Goal: Information Seeking & Learning: Learn about a topic

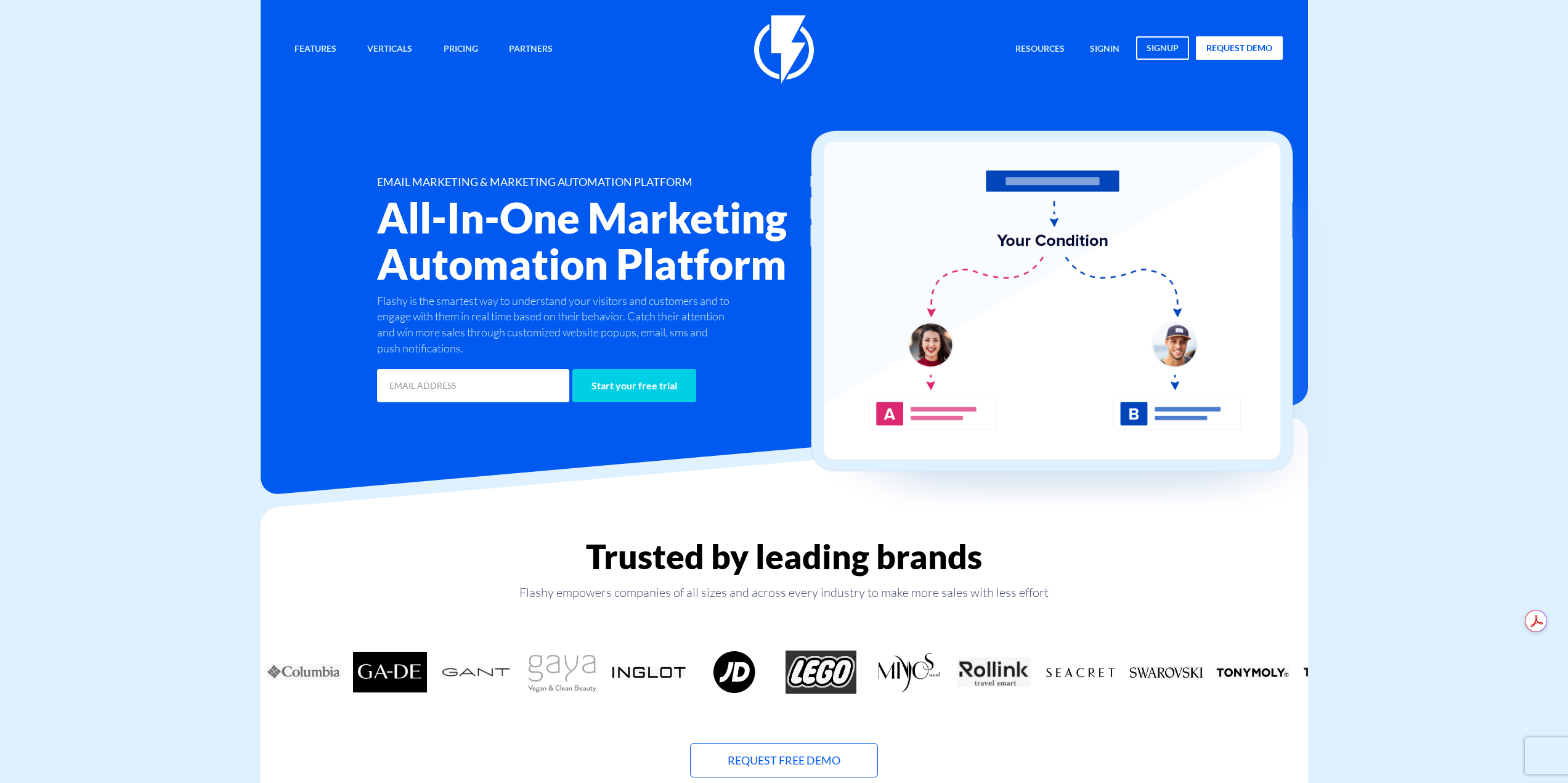
click at [362, 172] on div "Features Marketing Automation Convert, Enagage And Retain Your Customers Email …" at bounding box center [784, 210] width 1016 height 391
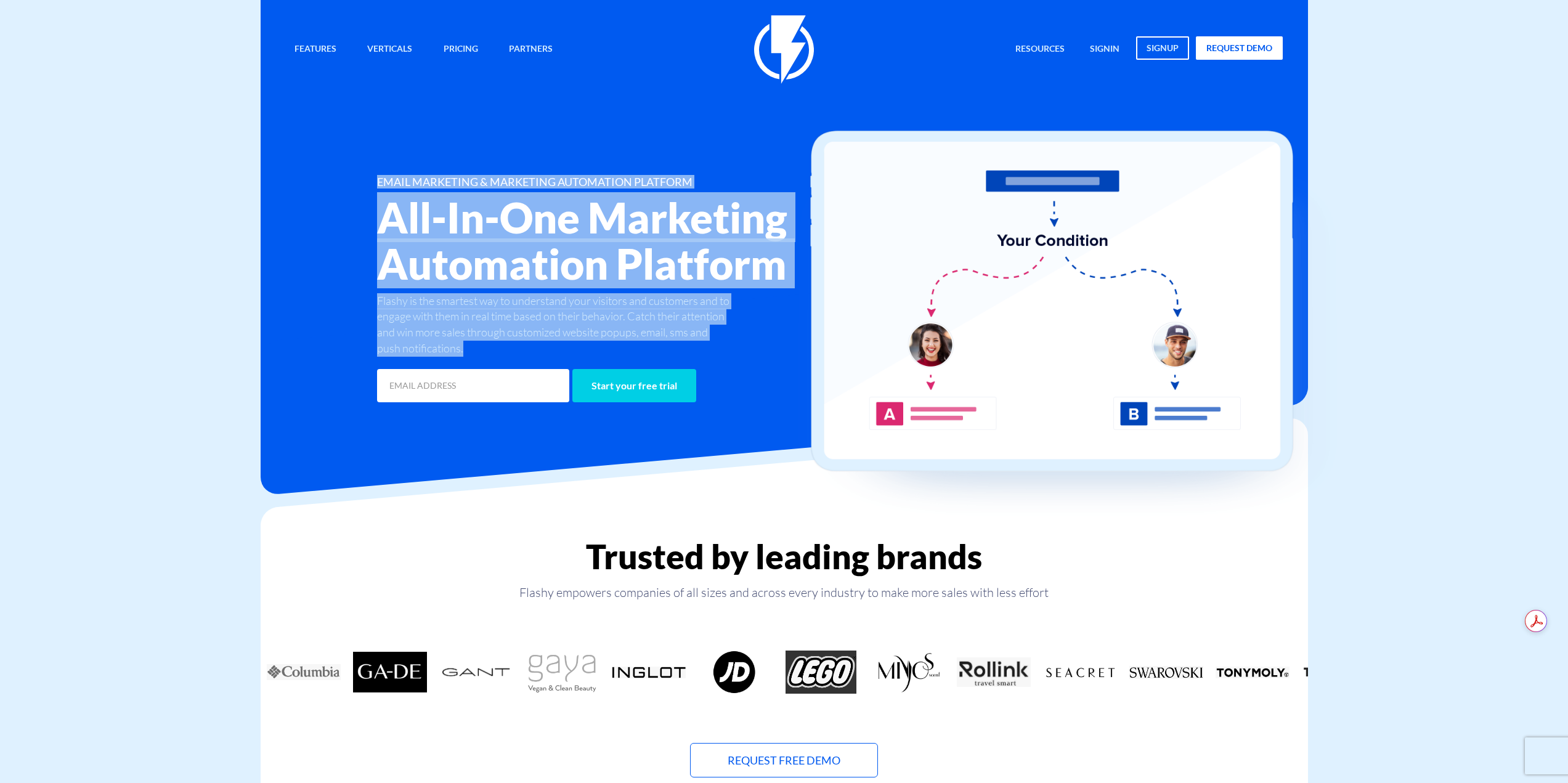
drag, startPoint x: 367, startPoint y: 170, endPoint x: 682, endPoint y: 361, distance: 368.4
click at [681, 362] on div "Features Marketing Automation Convert, Enagage And Retain Your Customers Email …" at bounding box center [784, 210] width 1016 height 391
click at [688, 356] on p "Flashy is the smartest way to understand your visitors and customers and to eng…" at bounding box center [555, 325] width 356 height 63
drag, startPoint x: 685, startPoint y: 351, endPoint x: 340, endPoint y: 162, distance: 393.4
click at [346, 164] on div "Features Marketing Automation Convert, Enagage And Retain Your Customers Email …" at bounding box center [784, 210] width 1016 height 391
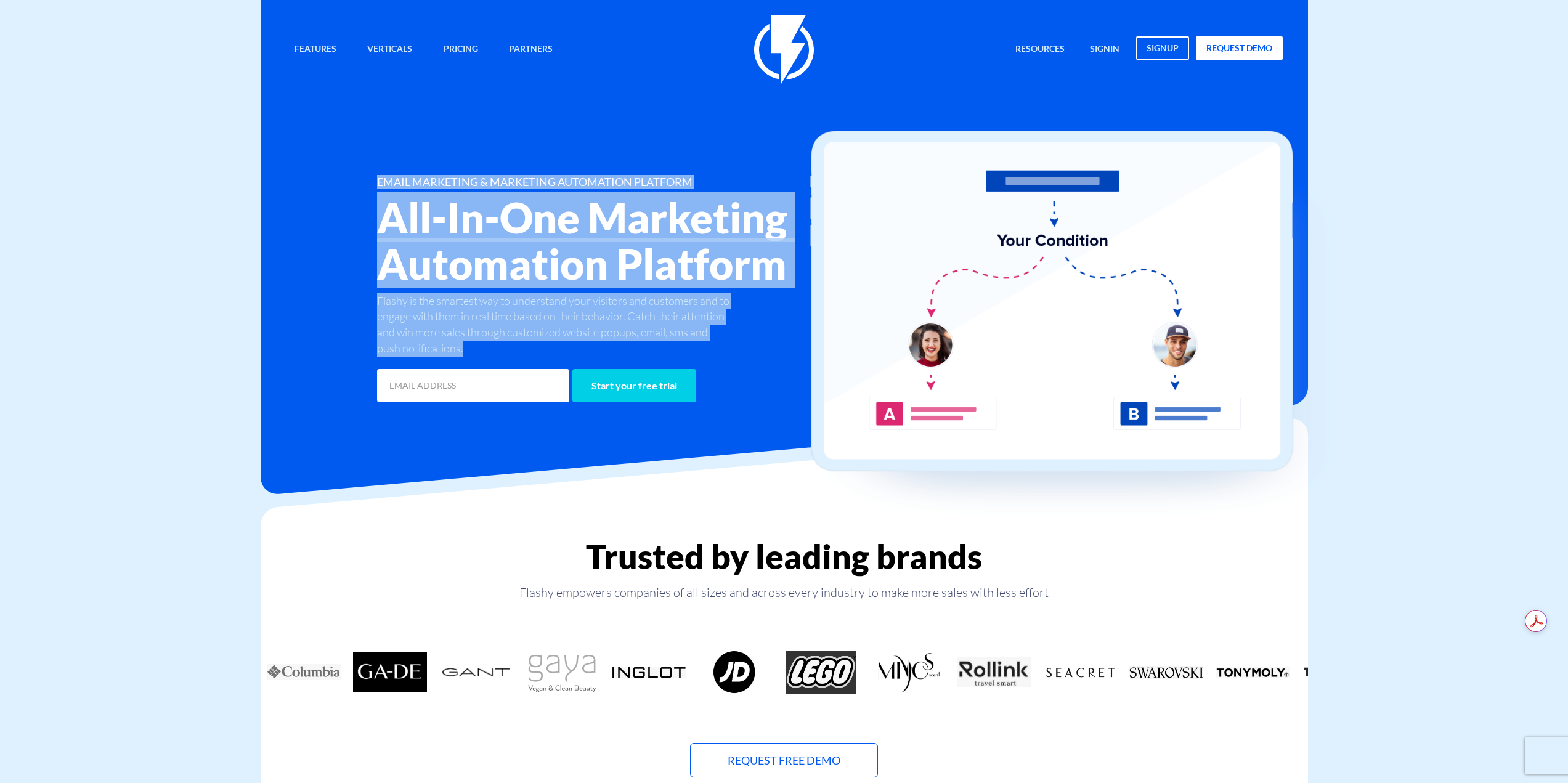
click at [338, 162] on div "Features Marketing Automation Convert, Enagage And Retain Your Customers Email …" at bounding box center [784, 210] width 1016 height 391
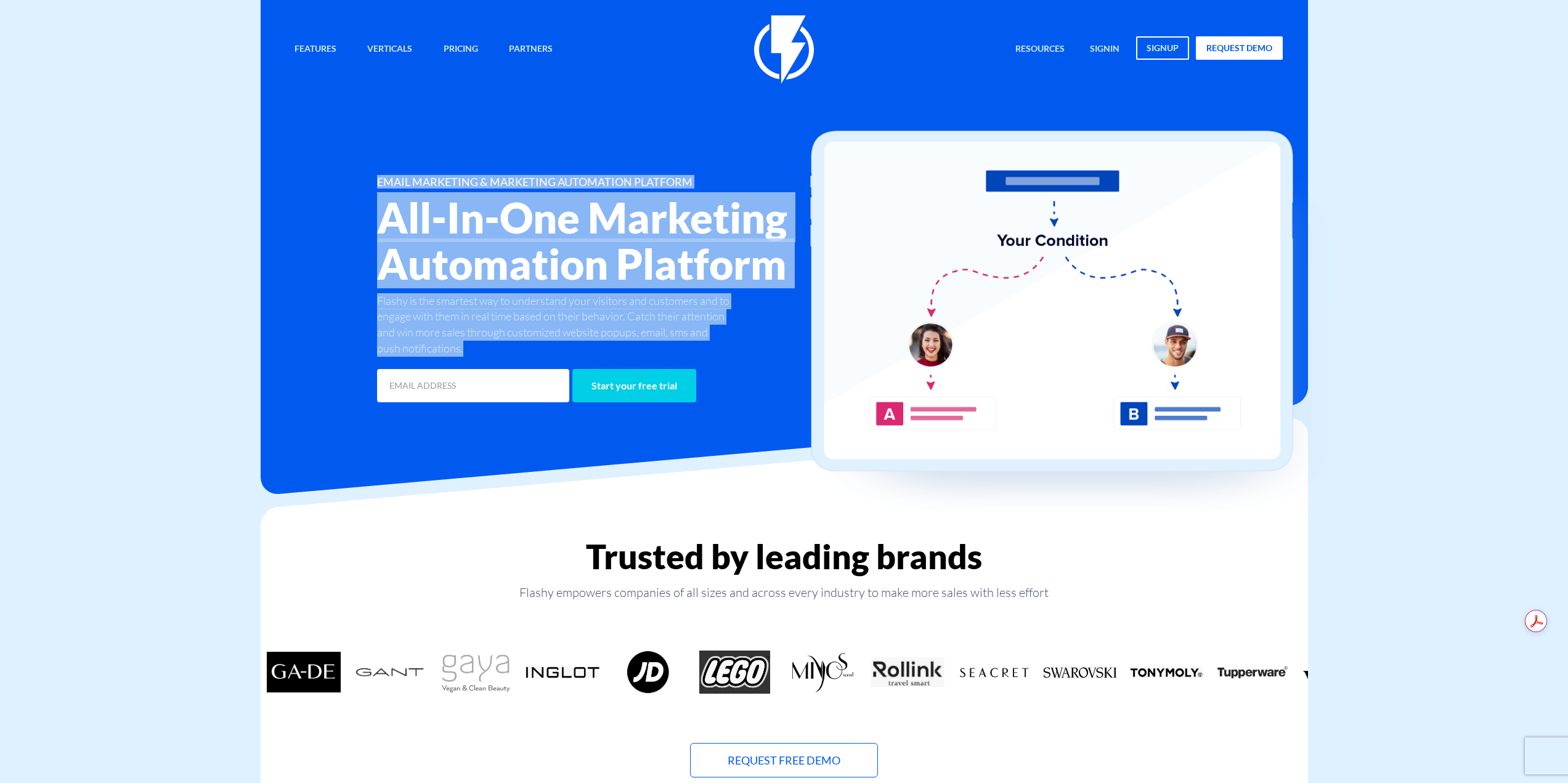
drag, startPoint x: 380, startPoint y: 172, endPoint x: 696, endPoint y: 365, distance: 370.3
click at [696, 365] on div "Features Marketing Automation Convert, Enagage And Retain Your Customers Email …" at bounding box center [784, 210] width 1016 height 391
click at [698, 362] on div "Start your free trial" at bounding box center [617, 381] width 499 height 49
drag, startPoint x: 702, startPoint y: 359, endPoint x: 351, endPoint y: 158, distance: 404.5
click at [351, 158] on div "Features Marketing Automation Convert, Enagage And Retain Your Customers Email …" at bounding box center [784, 210] width 1016 height 391
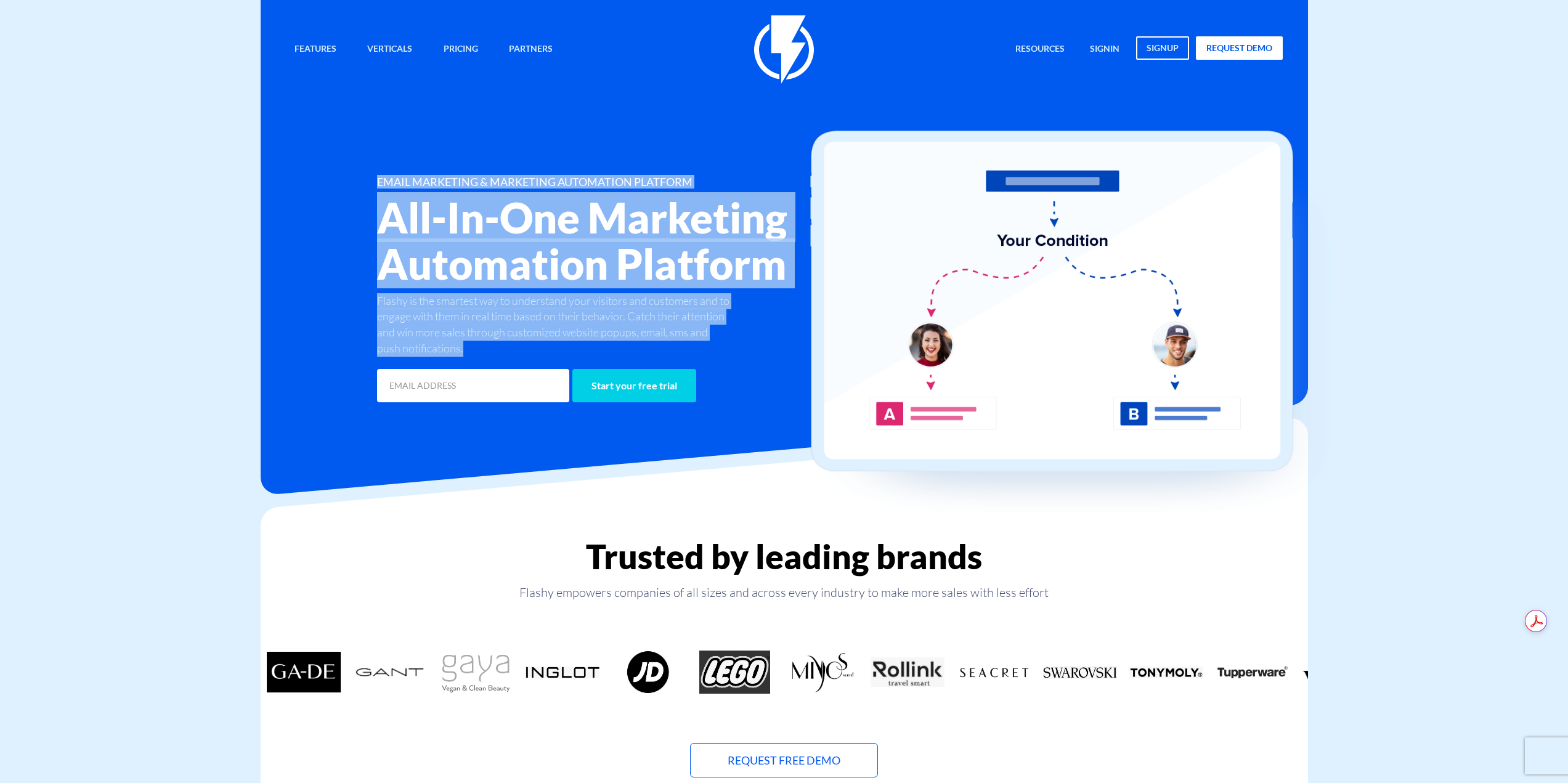
click at [351, 158] on div "Features Marketing Automation Convert, Enagage And Retain Your Customers Email …" at bounding box center [784, 210] width 1016 height 391
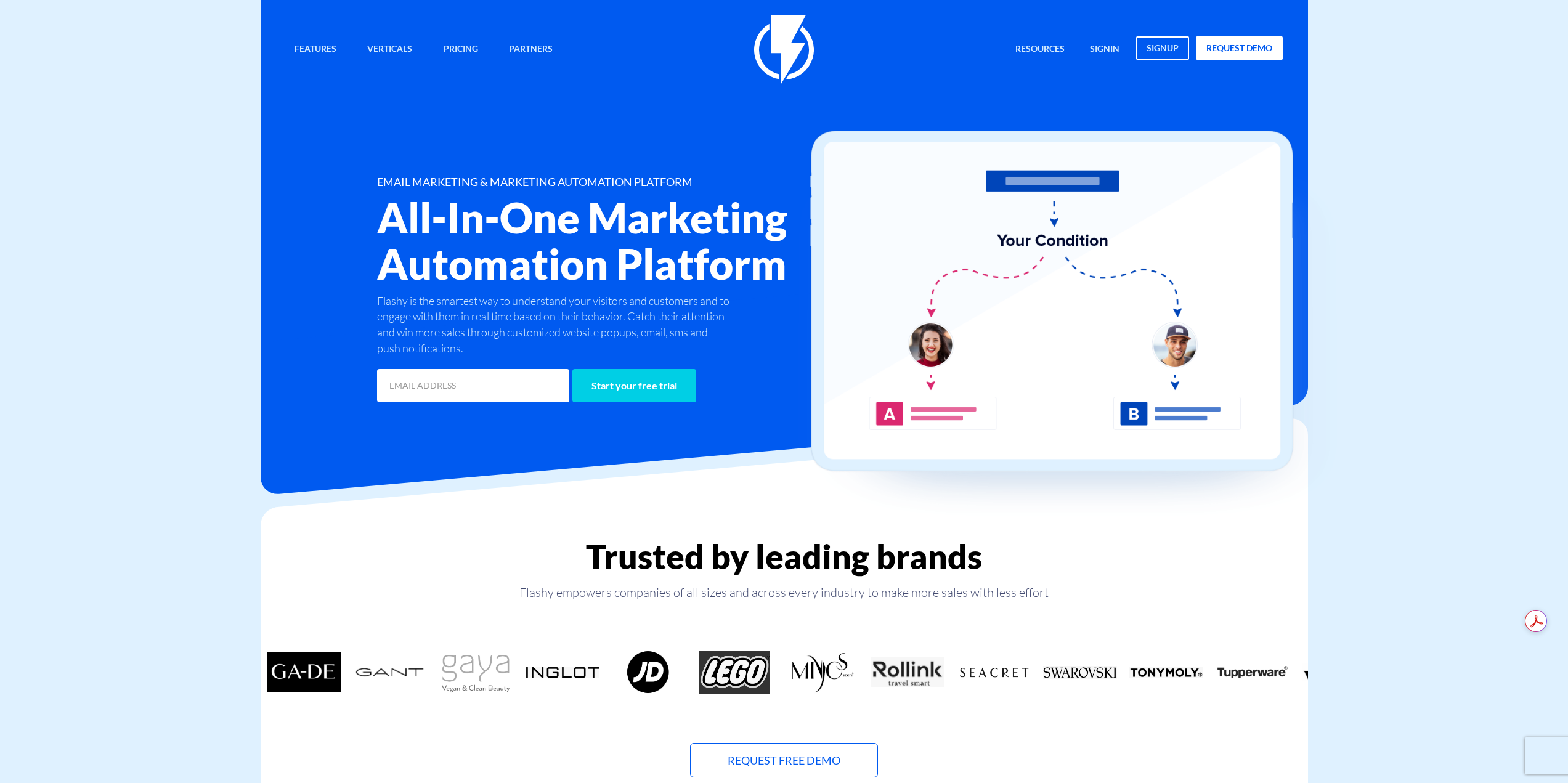
click at [374, 162] on div "Features Marketing Automation Convert, Enagage And Retain Your Customers Email …" at bounding box center [784, 210] width 1016 height 391
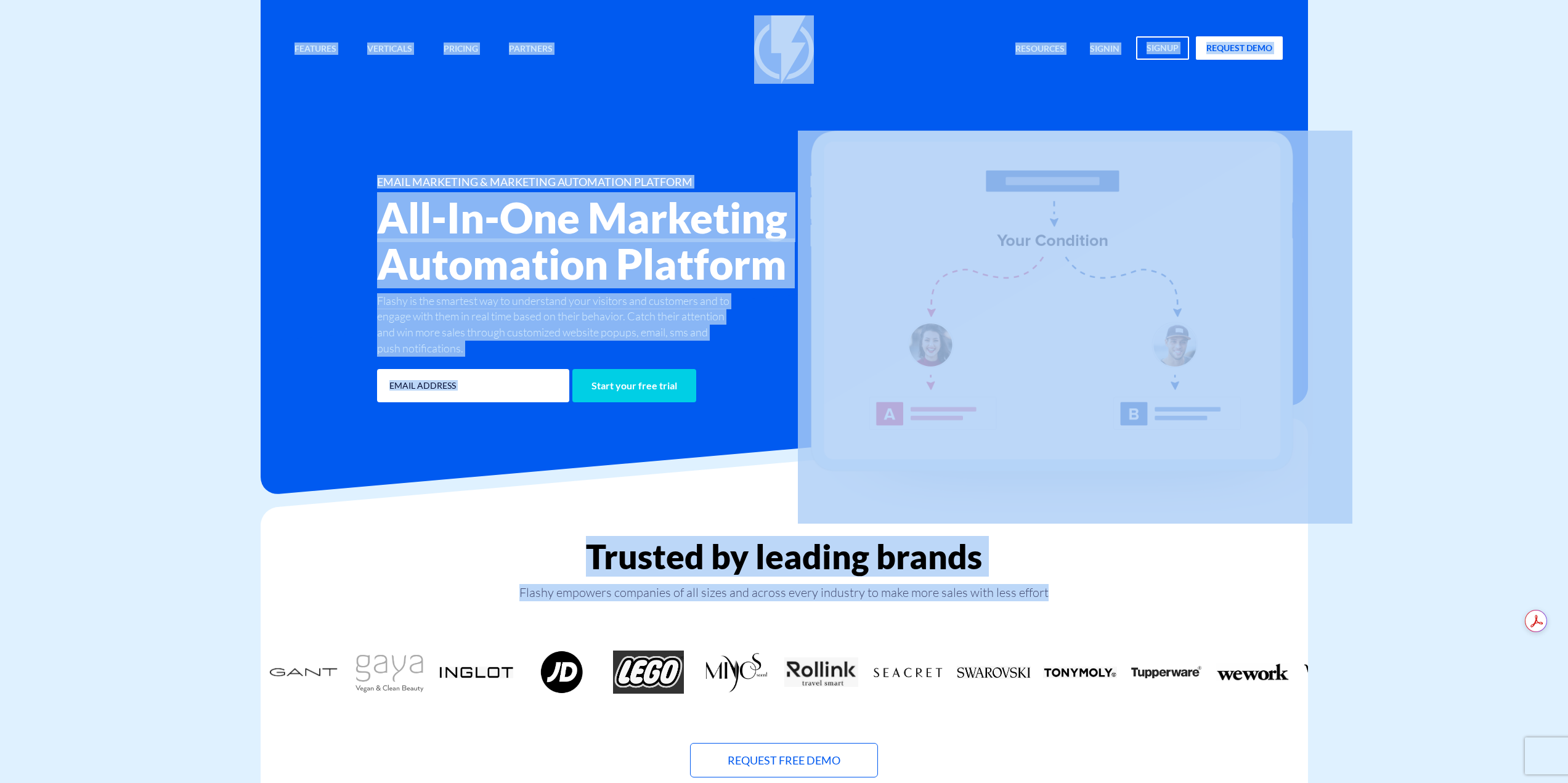
drag, startPoint x: 288, startPoint y: 13, endPoint x: 1263, endPoint y: 578, distance: 1126.9
click at [1263, 578] on div "Trusted by leading brands Flashy empowers companies of all sizes and across eve…" at bounding box center [784, 658] width 1048 height 241
drag, startPoint x: 284, startPoint y: 13, endPoint x: 1230, endPoint y: 582, distance: 1103.9
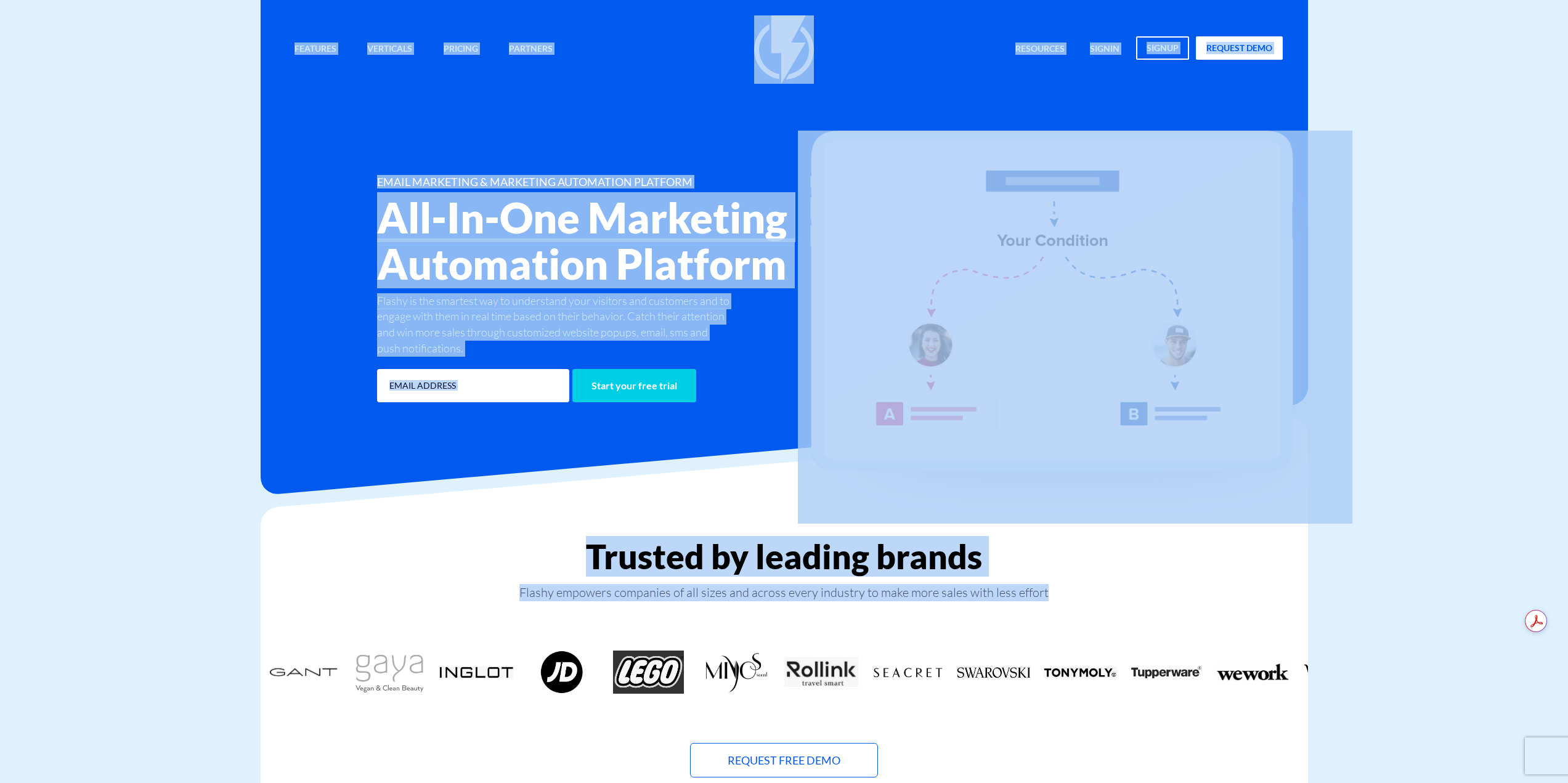
click at [1230, 583] on div "Trusted by leading brands Flashy empowers companies of all sizes and across eve…" at bounding box center [784, 658] width 1048 height 241
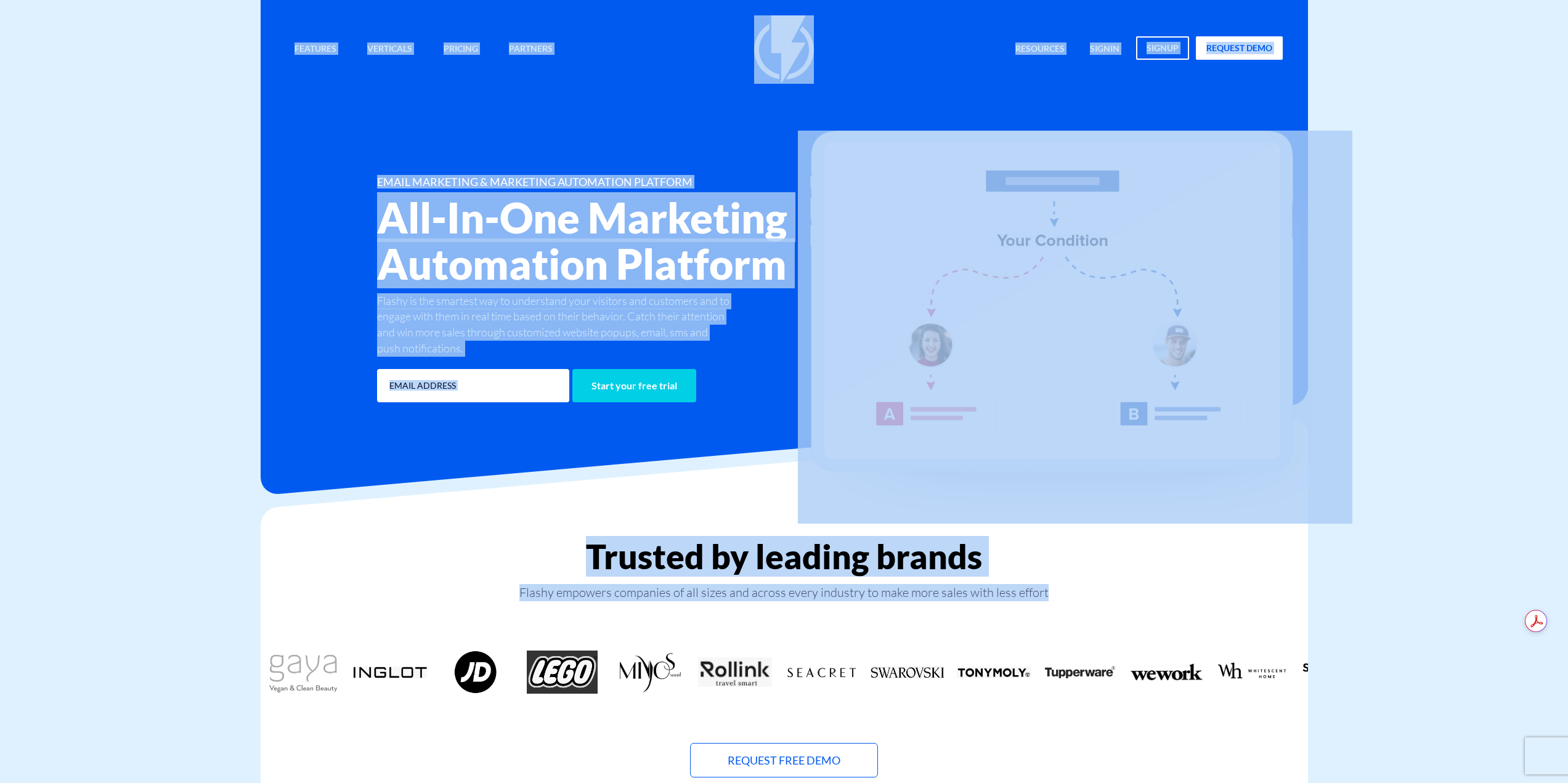
click at [386, 132] on div "Features Marketing Automation Convert, Enagage And Retain Your Customers Email …" at bounding box center [784, 210] width 1016 height 391
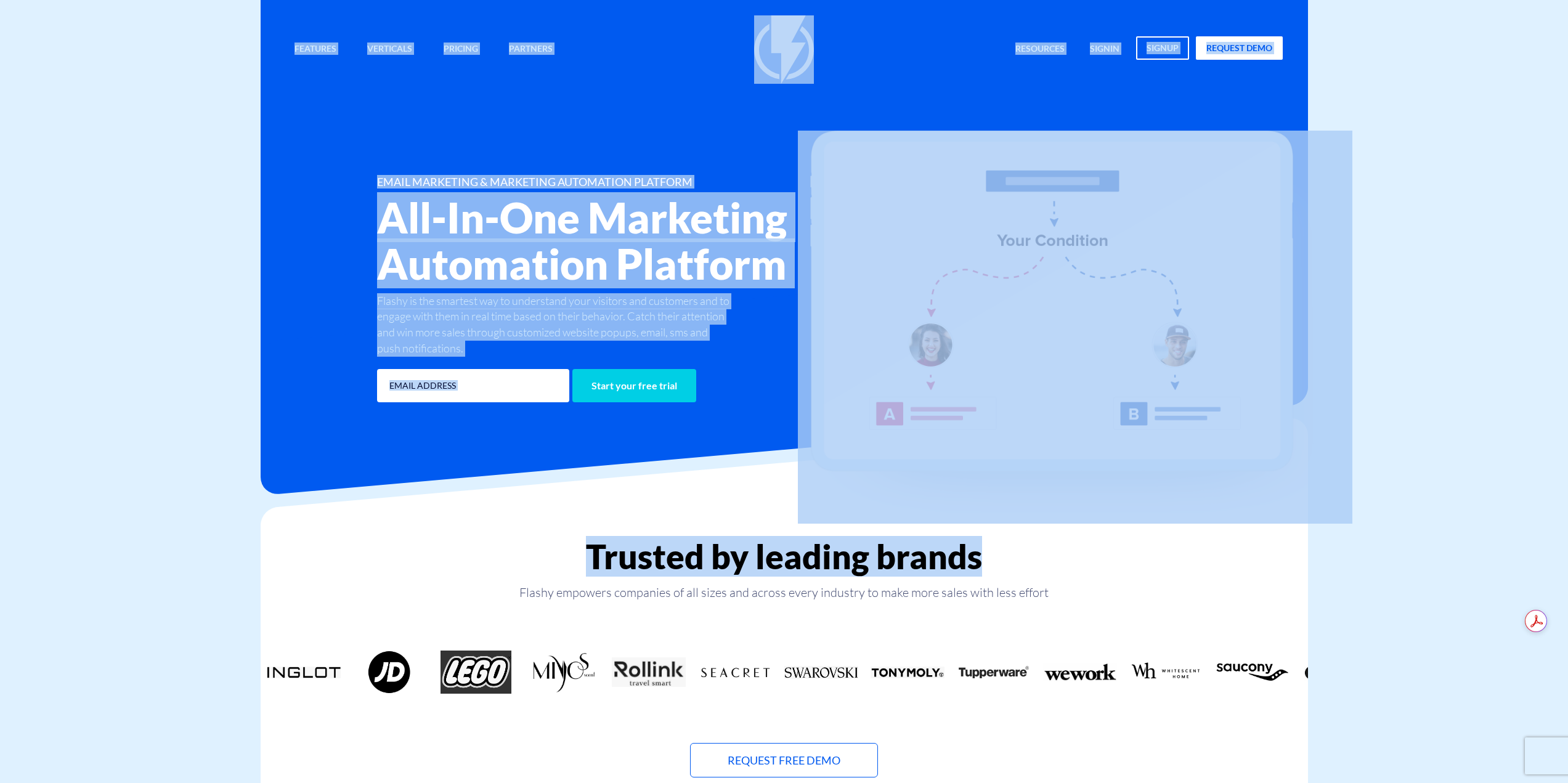
drag, startPoint x: 283, startPoint y: 13, endPoint x: 1316, endPoint y: 548, distance: 1163.3
click at [1316, 548] on div "Trusted by leading brands Flashy empowers companies of all sizes and across eve…" at bounding box center [784, 642] width 1065 height 271
drag, startPoint x: 285, startPoint y: 12, endPoint x: 1259, endPoint y: 644, distance: 1161.1
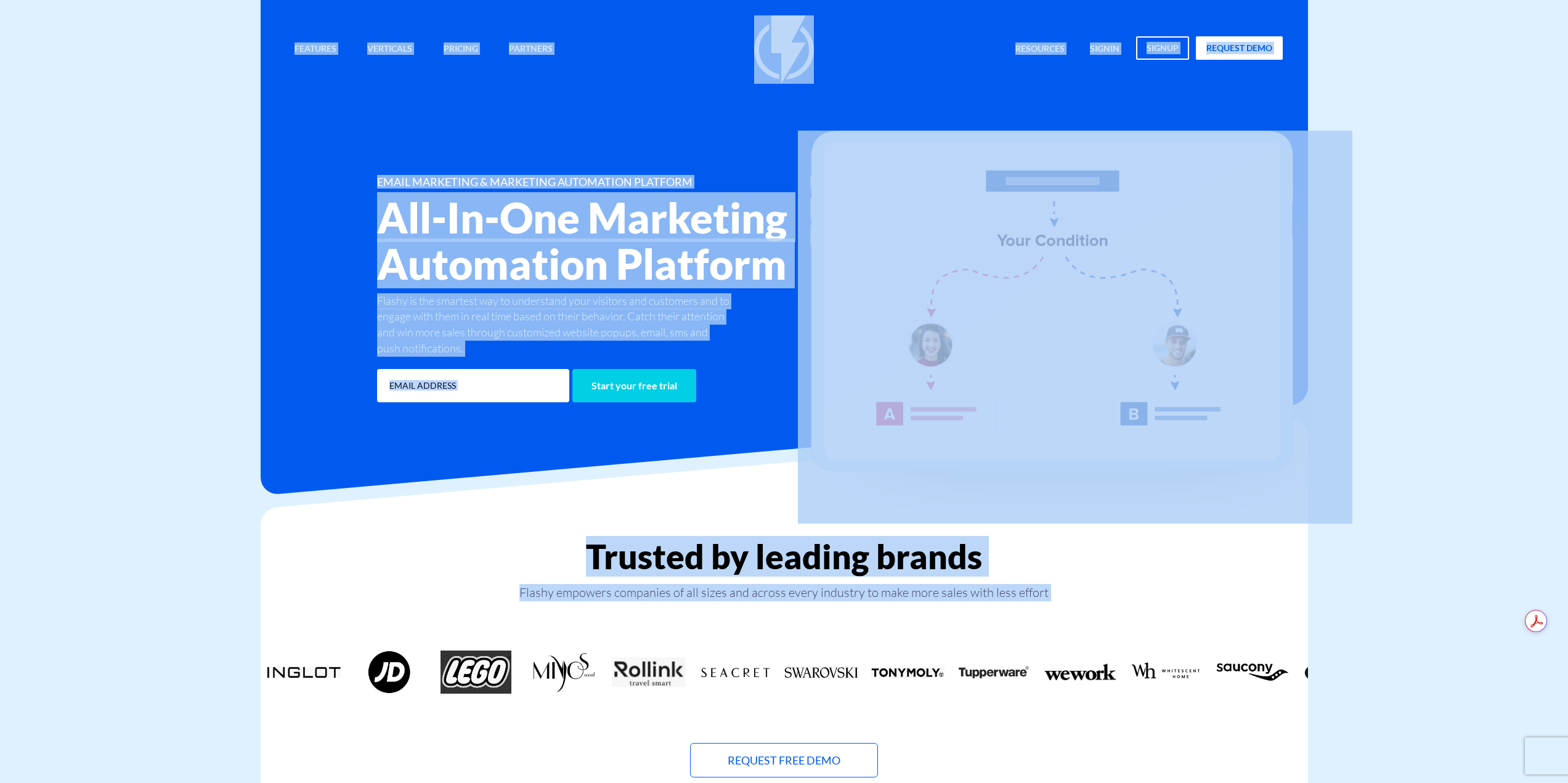
click at [1265, 628] on div "Trusted by leading brands Flashy empowers companies of all sizes and across eve…" at bounding box center [784, 658] width 1048 height 241
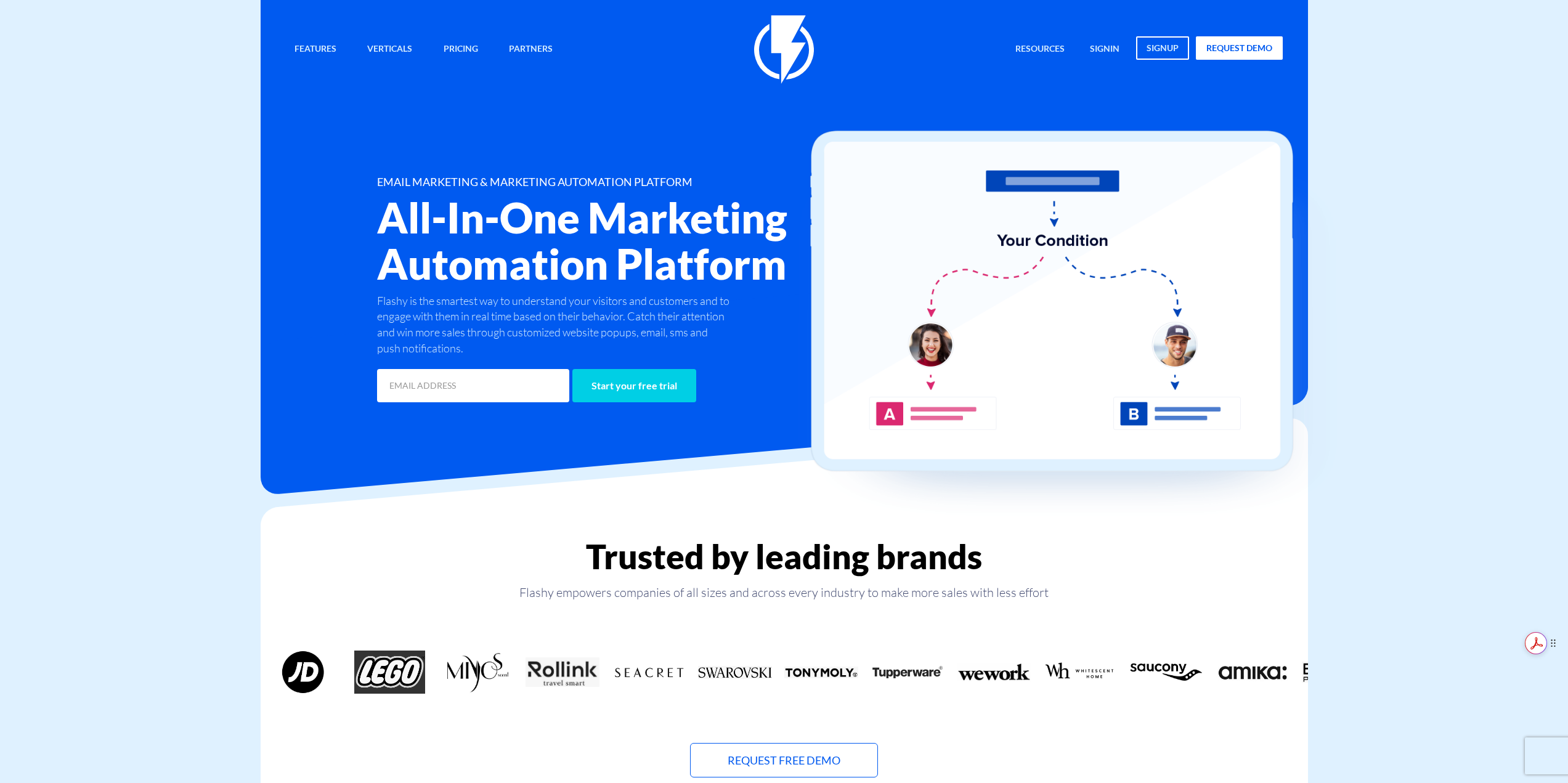
drag, startPoint x: 1552, startPoint y: 620, endPoint x: 1552, endPoint y: 652, distance: 32.0
click at [1552, 648] on icon at bounding box center [1553, 644] width 8 height 9
